Goal: Find contact information: Find contact information

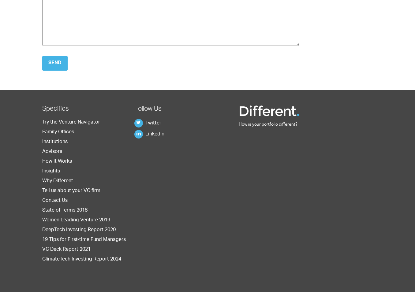
scroll to position [241, 0]
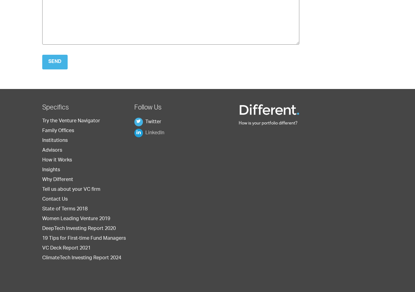
click at [160, 131] on link "LinkedIn" at bounding box center [149, 133] width 30 height 5
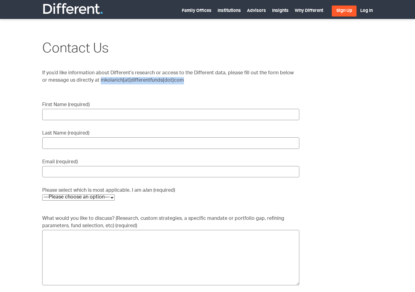
drag, startPoint x: 94, startPoint y: 77, endPoint x: 174, endPoint y: 77, distance: 80.2
click at [173, 77] on span "If you’d like information about Different’s research or access to the Different…" at bounding box center [168, 77] width 252 height 12
copy span "mkolarich[at]differentfunds[dot]com"
